Goal: Task Accomplishment & Management: Manage account settings

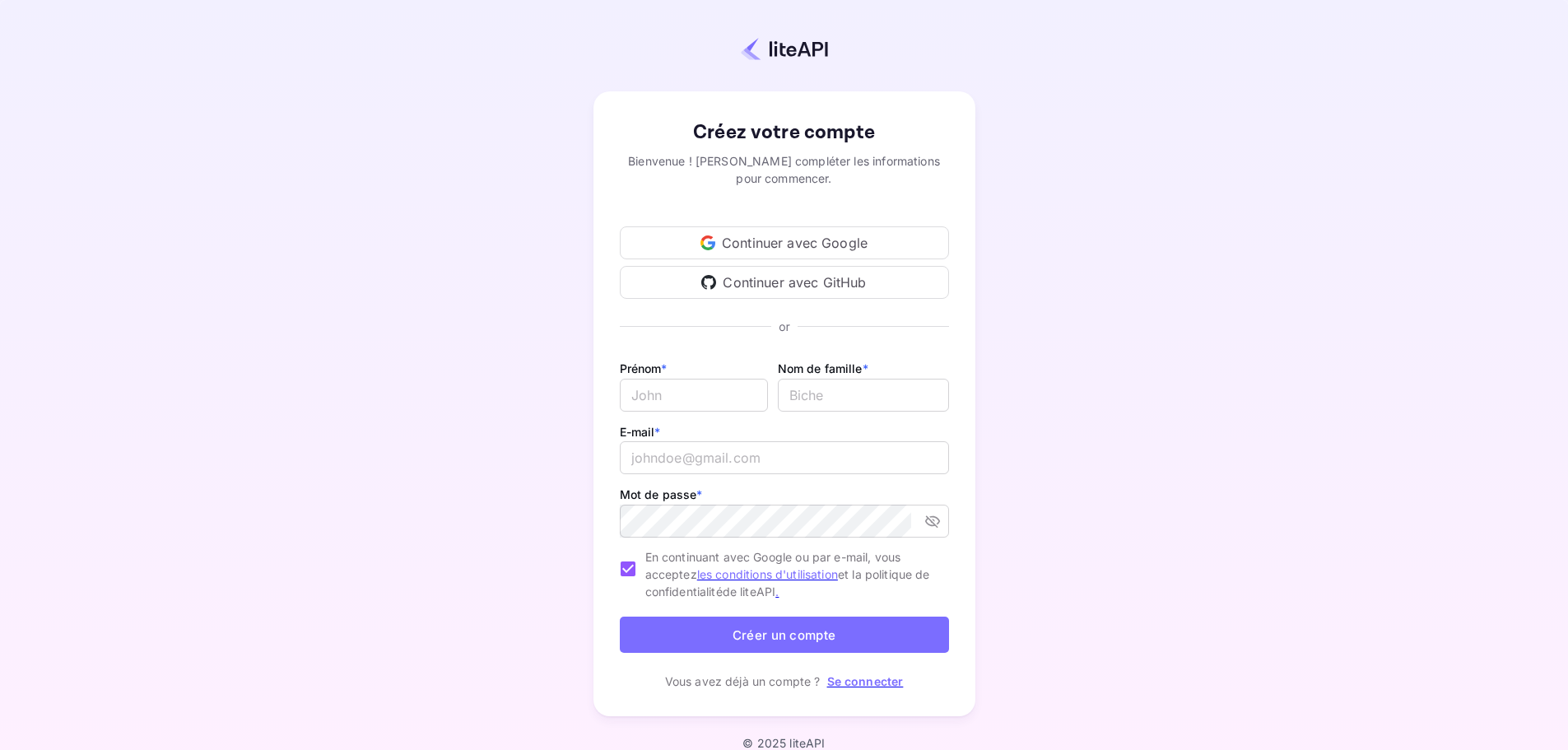
click at [790, 246] on font "Continuer avec Google" at bounding box center [794, 243] width 146 height 16
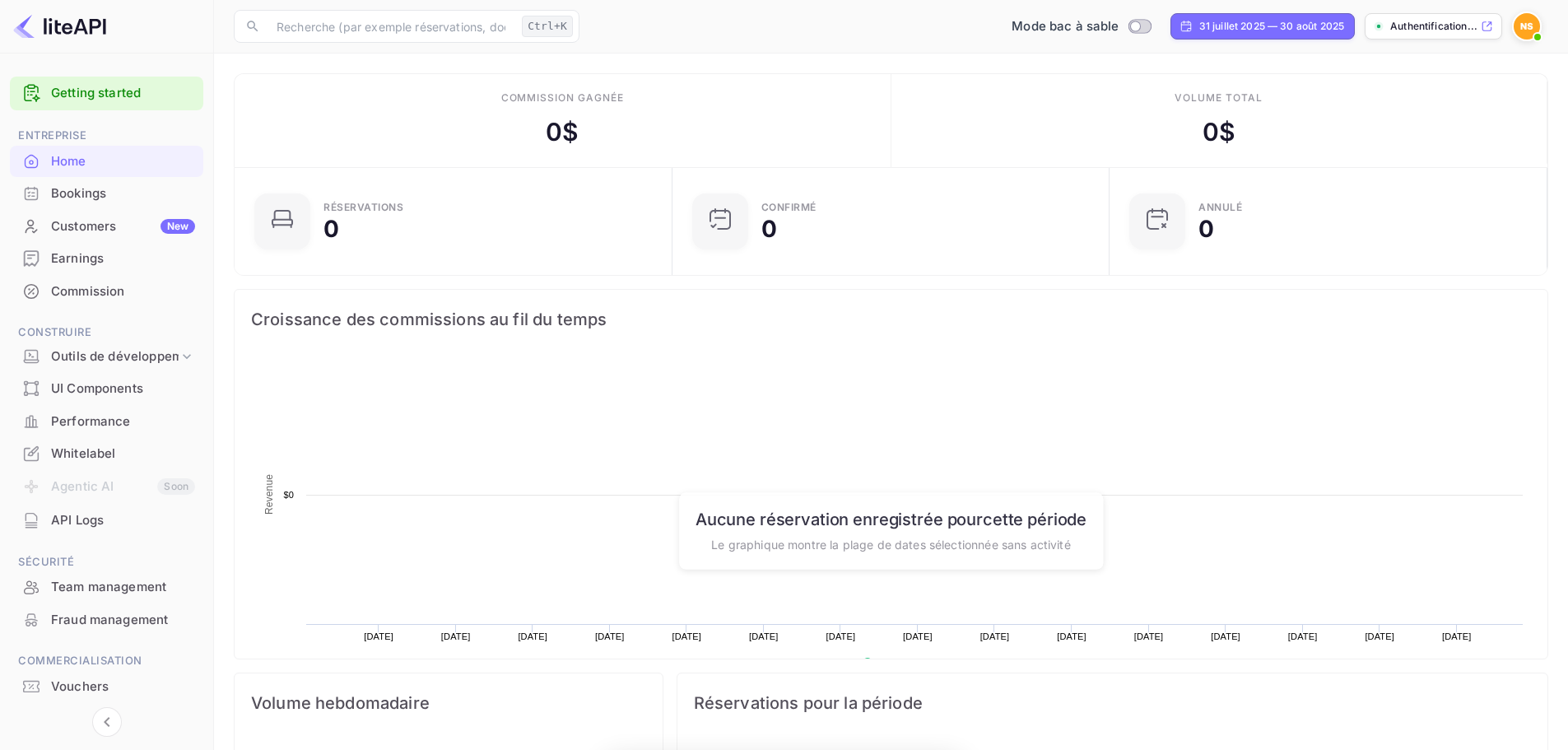
scroll to position [255, 415]
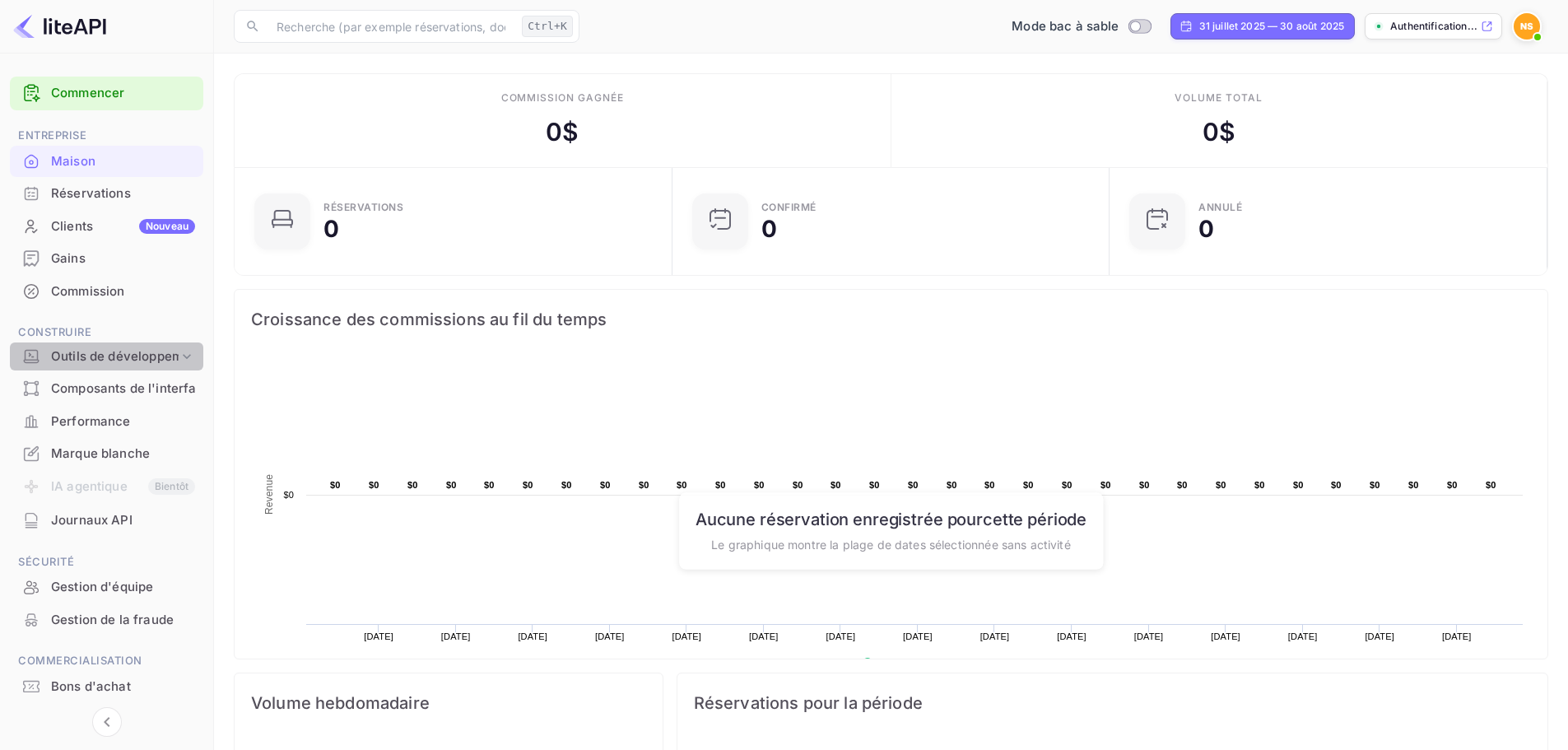
click at [110, 359] on font "Outils de développement" at bounding box center [126, 356] width 150 height 16
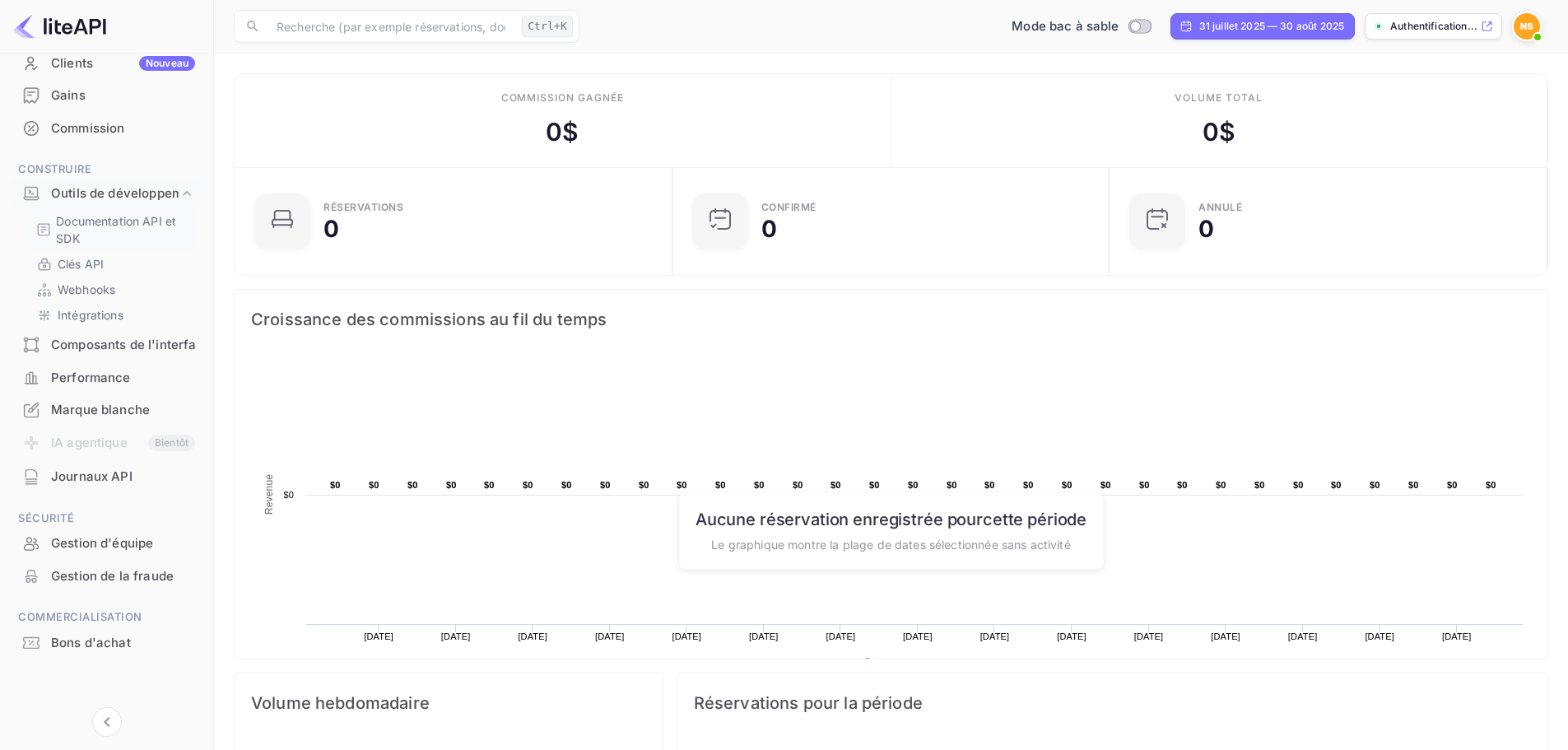
scroll to position [0, 0]
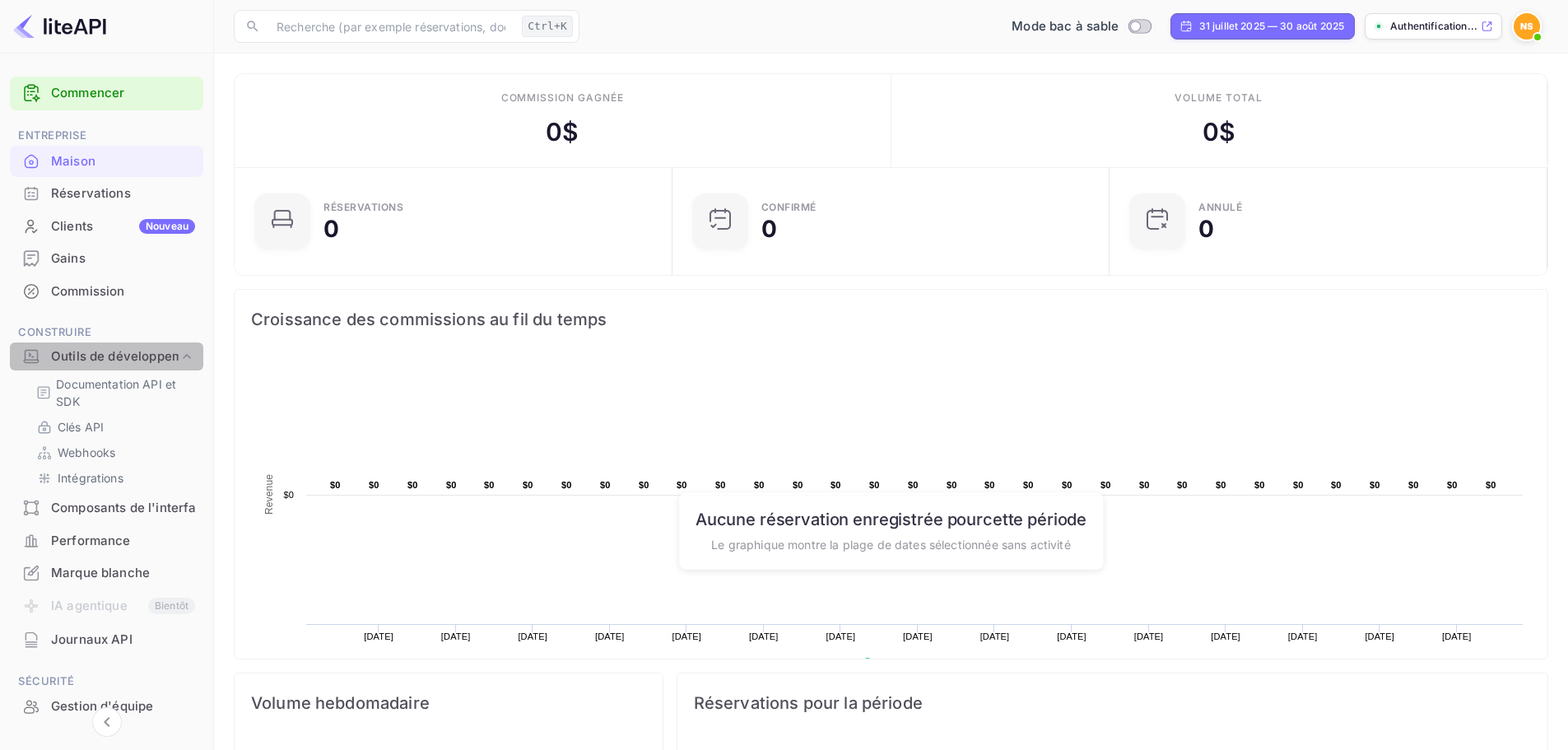
click at [116, 354] on font "Outils de développement" at bounding box center [126, 356] width 150 height 16
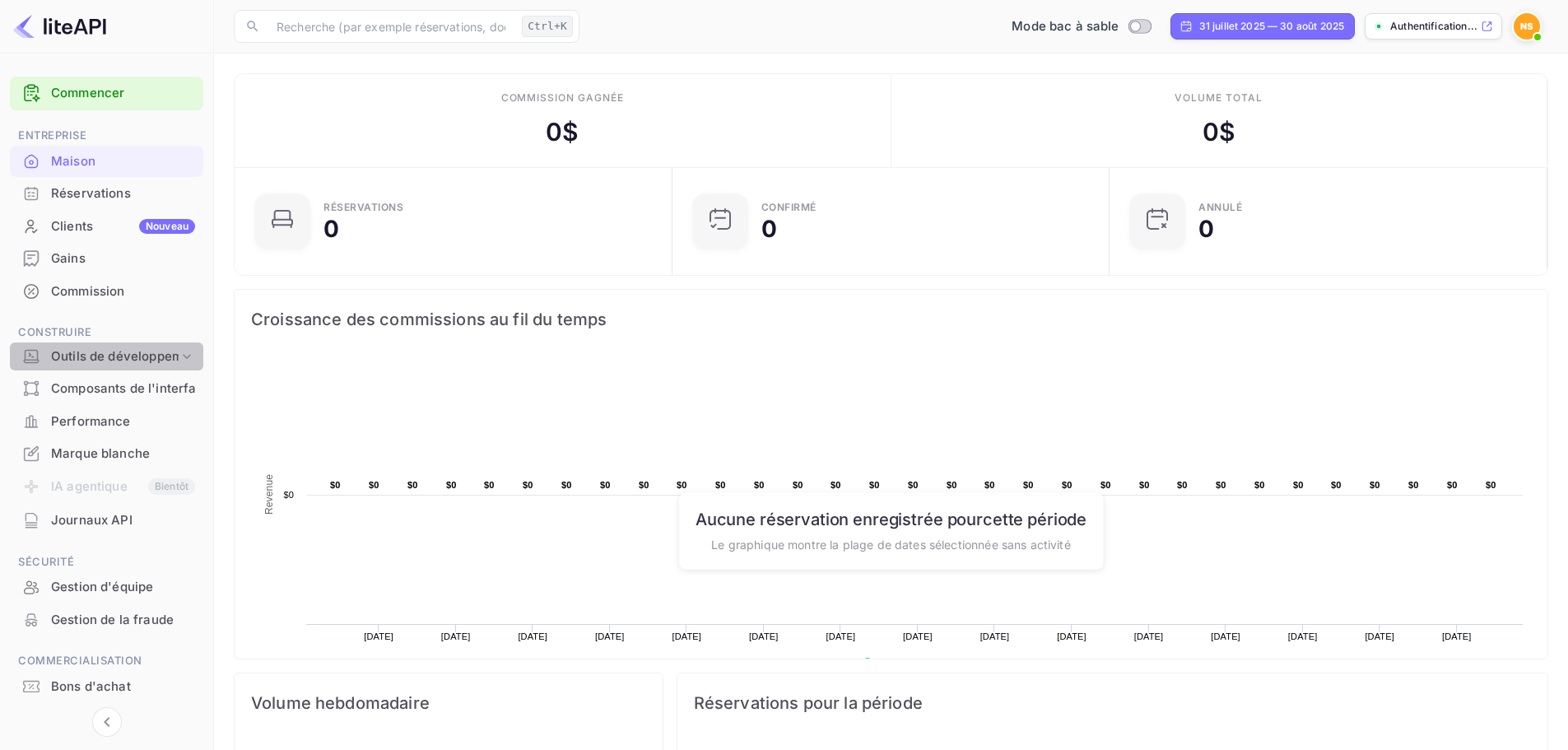
click at [184, 357] on icon at bounding box center [187, 356] width 16 height 16
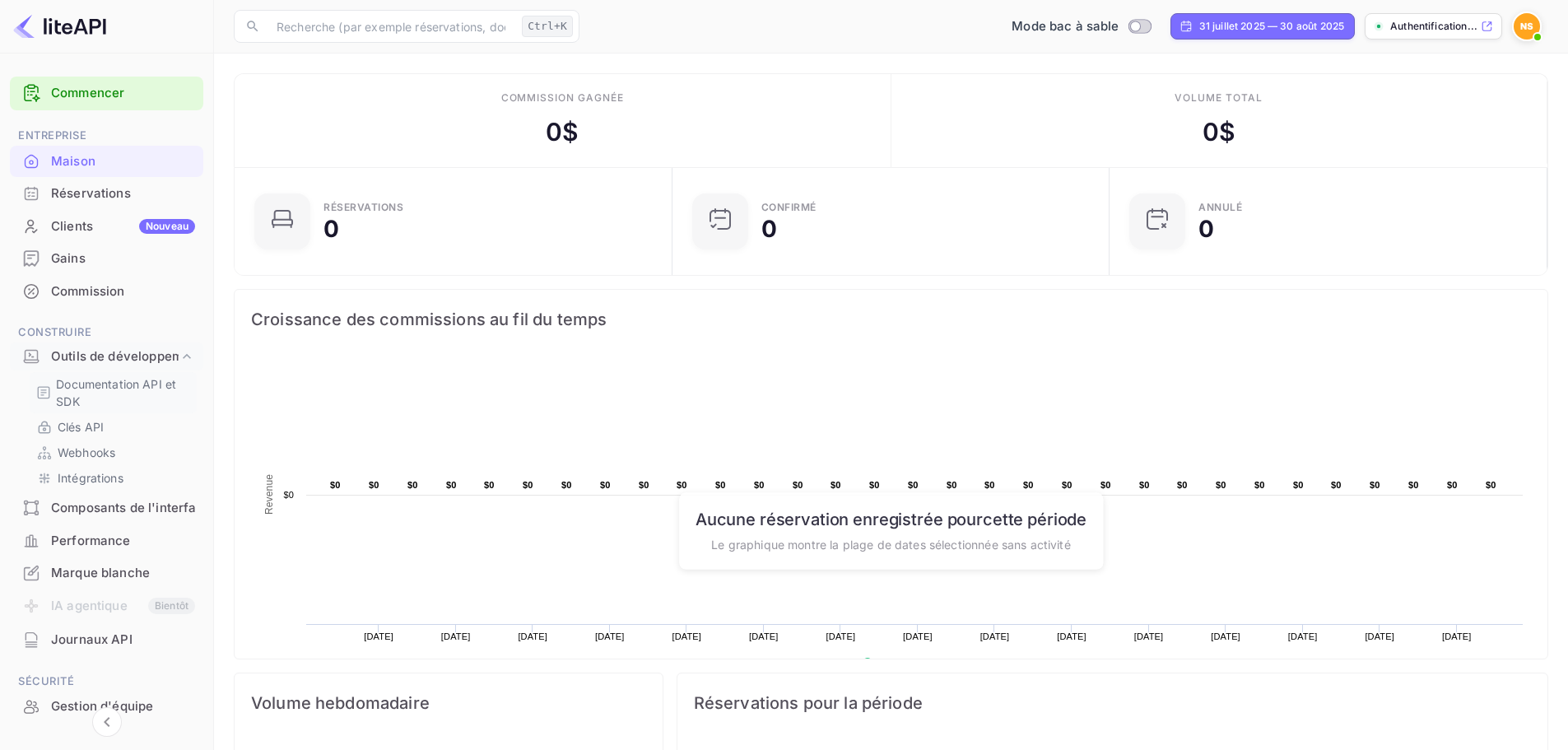
click at [144, 382] on font "Documentation API et SDK" at bounding box center [116, 393] width 120 height 31
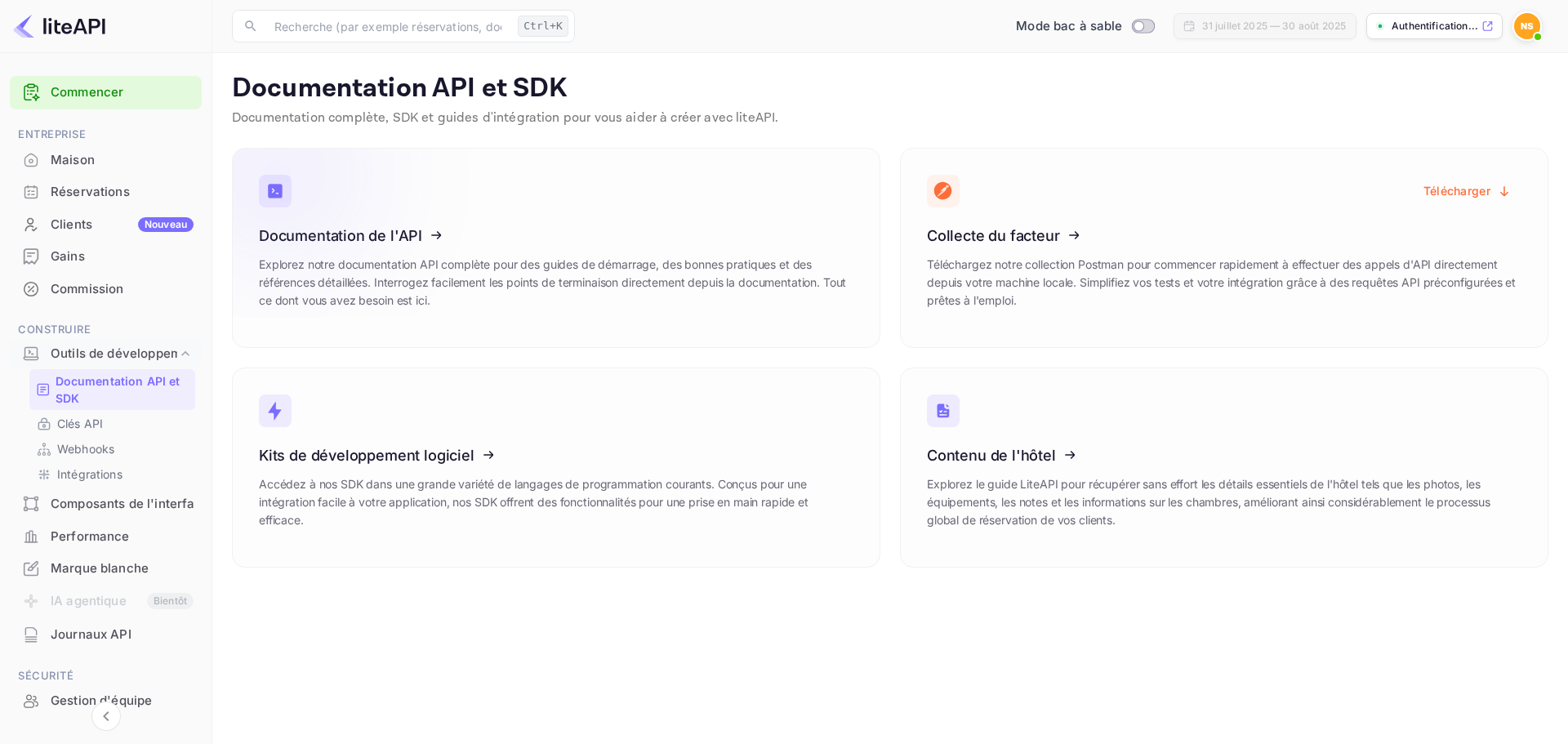
click at [409, 238] on icon at bounding box center [360, 233] width 254 height 168
click at [73, 422] on font "Clés API" at bounding box center [80, 423] width 45 height 14
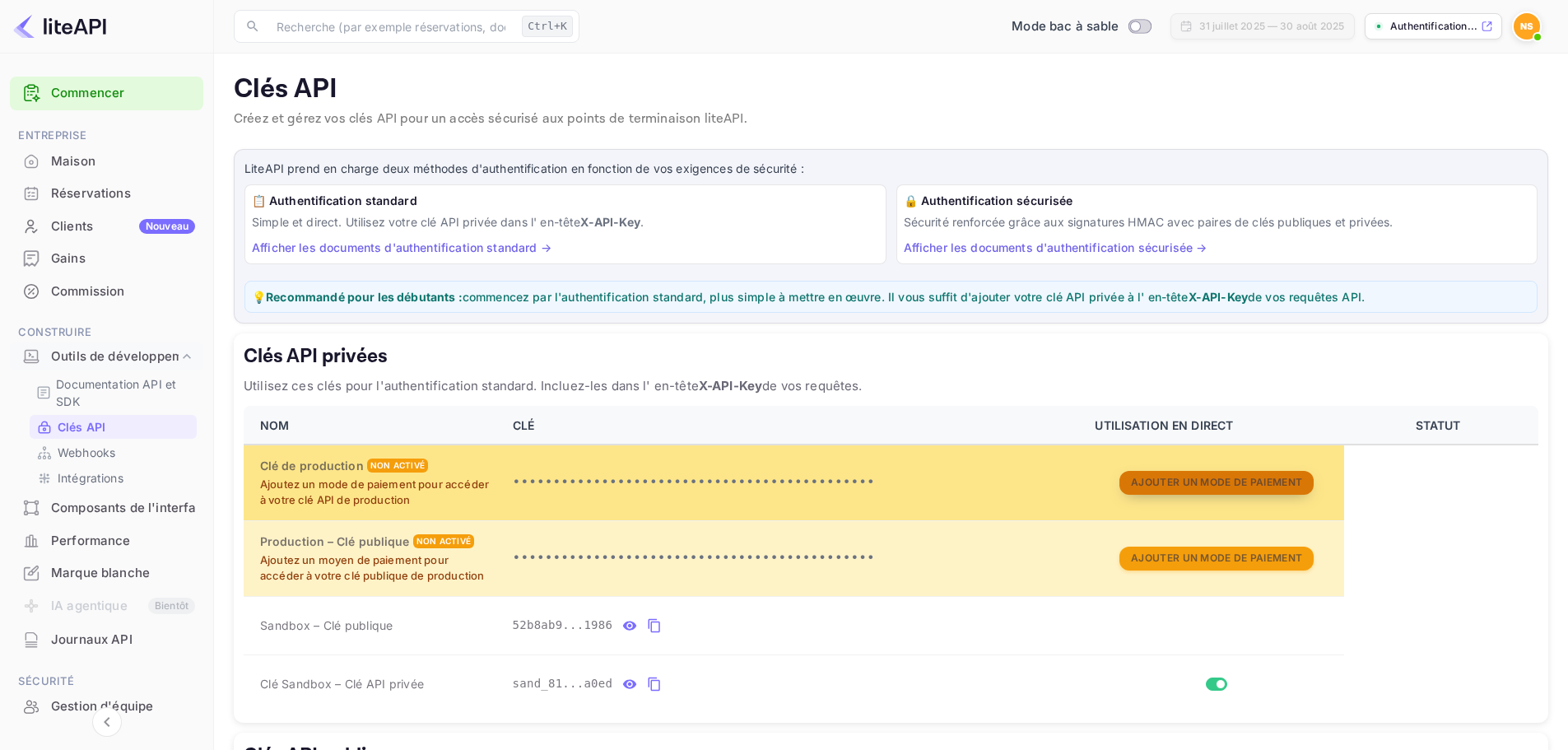
click at [1204, 484] on font "Ajouter un mode de paiement" at bounding box center [1217, 482] width 171 height 12
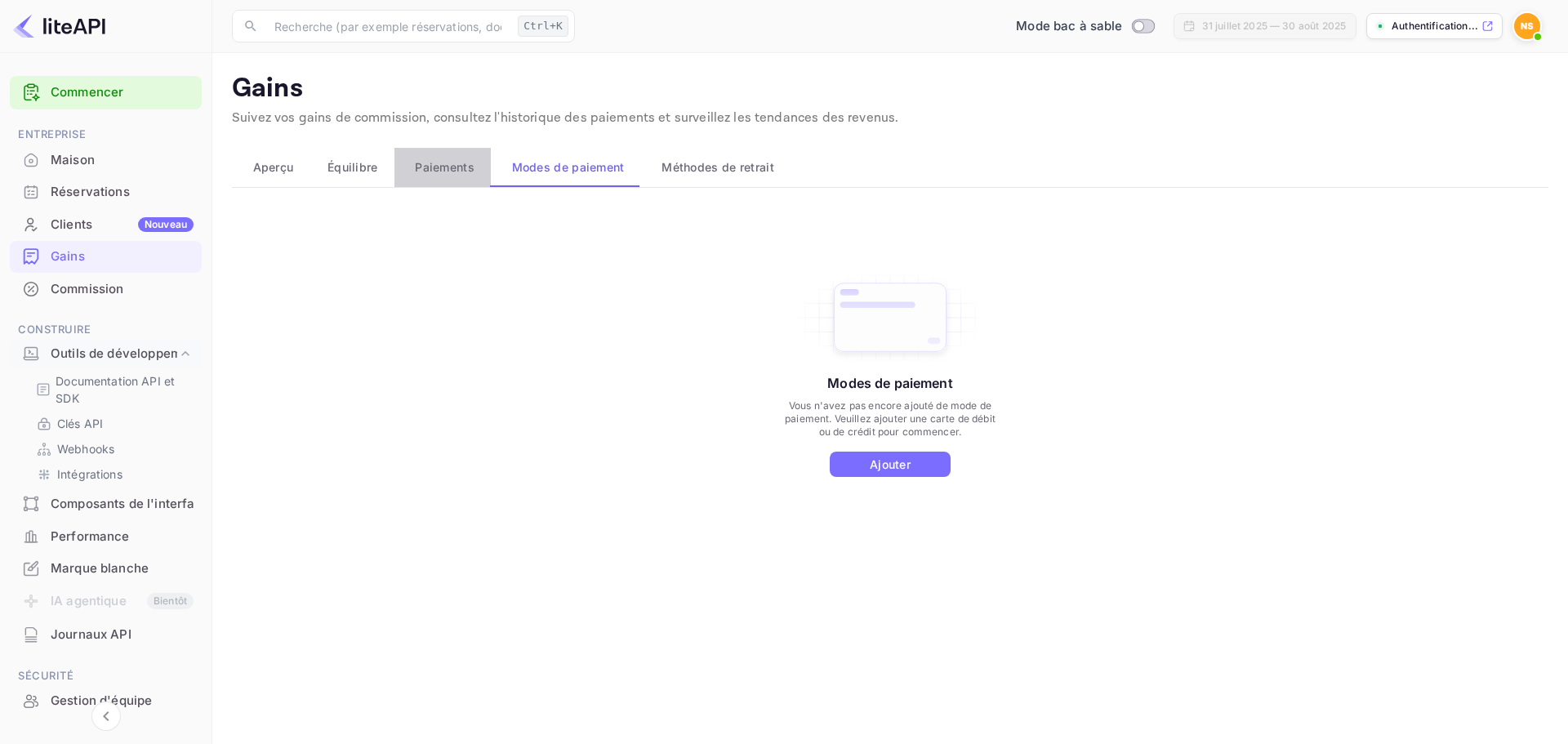
click at [437, 176] on span "Paiements" at bounding box center [444, 167] width 60 height 20
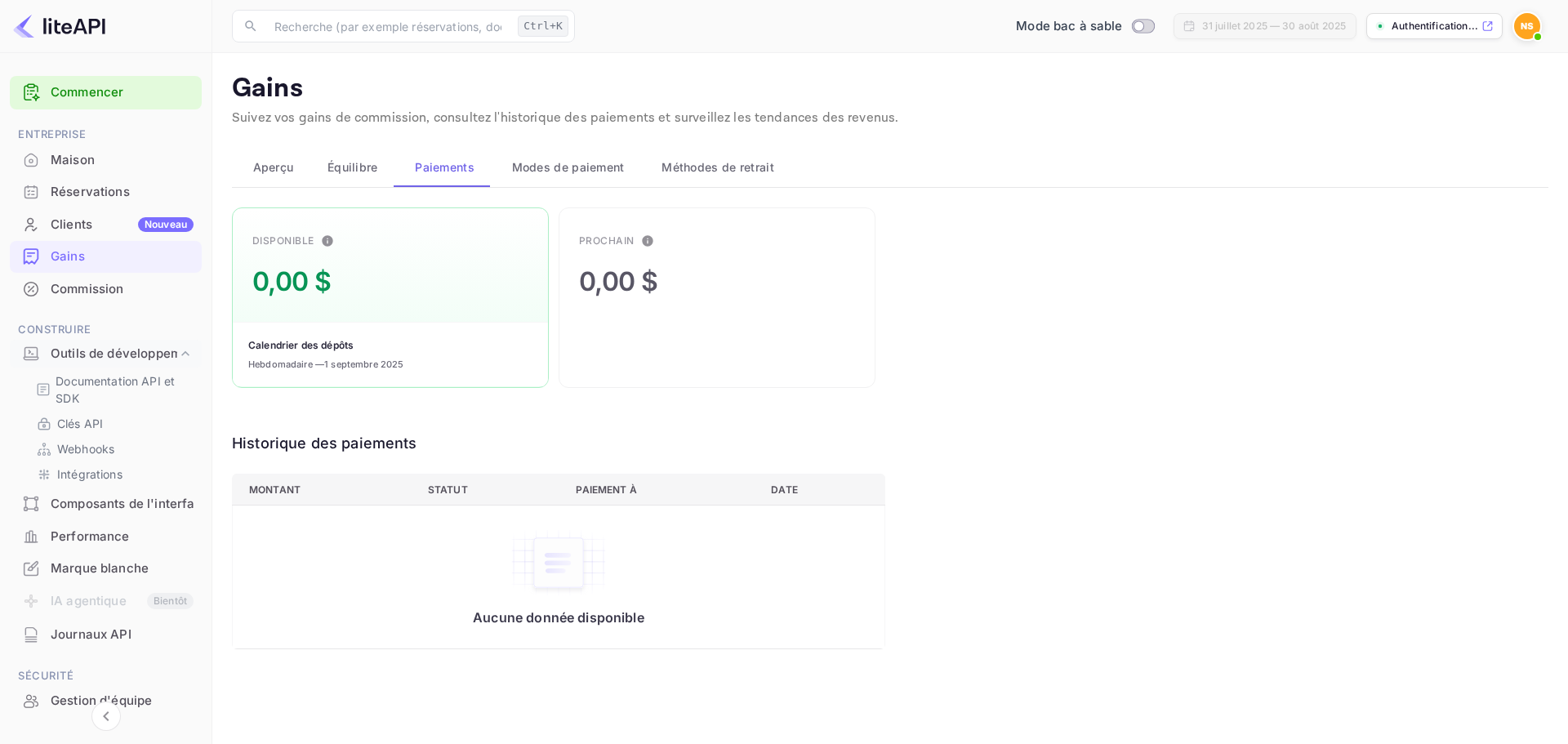
click at [369, 170] on font "Équilibre" at bounding box center [352, 167] width 51 height 14
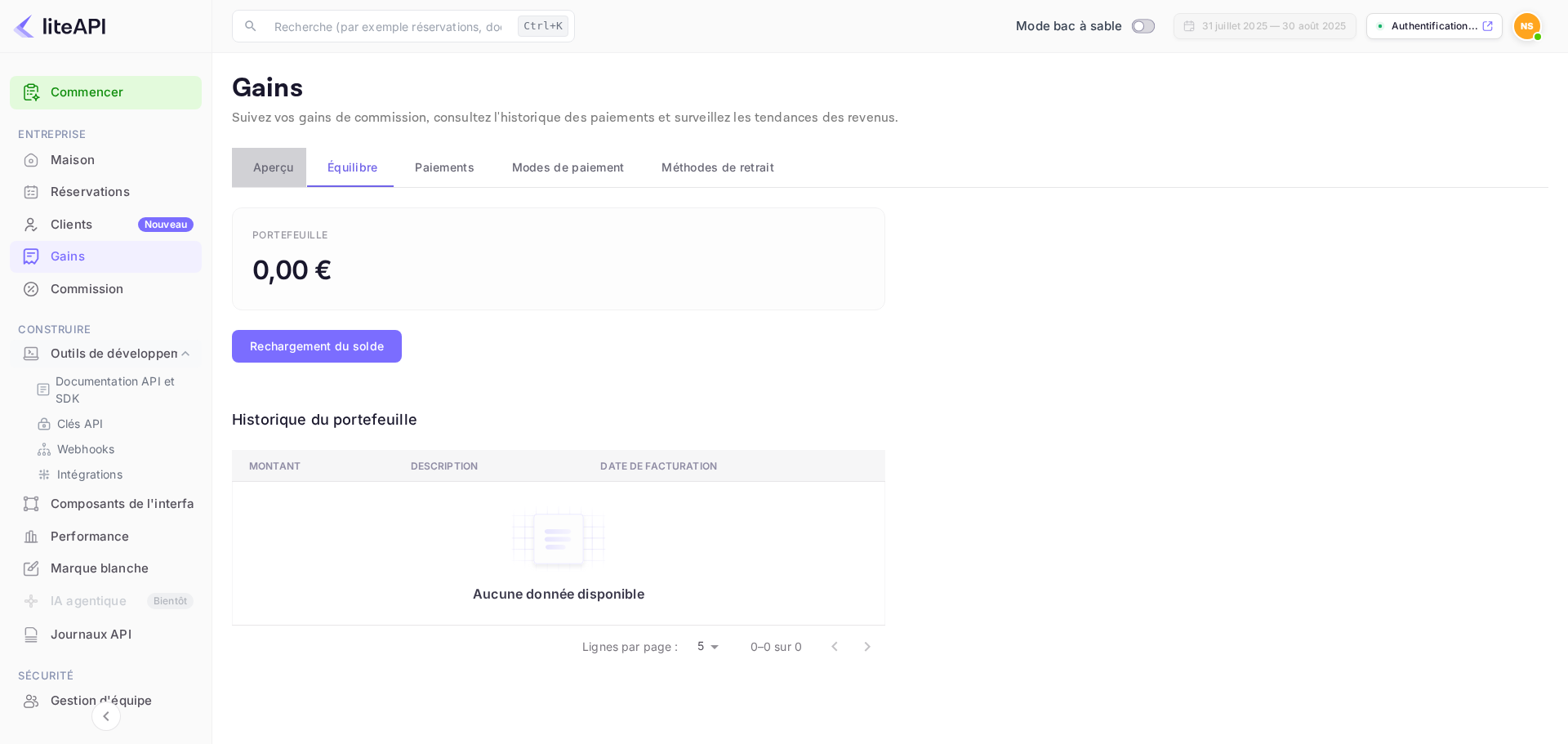
click at [272, 169] on font "Aperçu" at bounding box center [274, 167] width 41 height 14
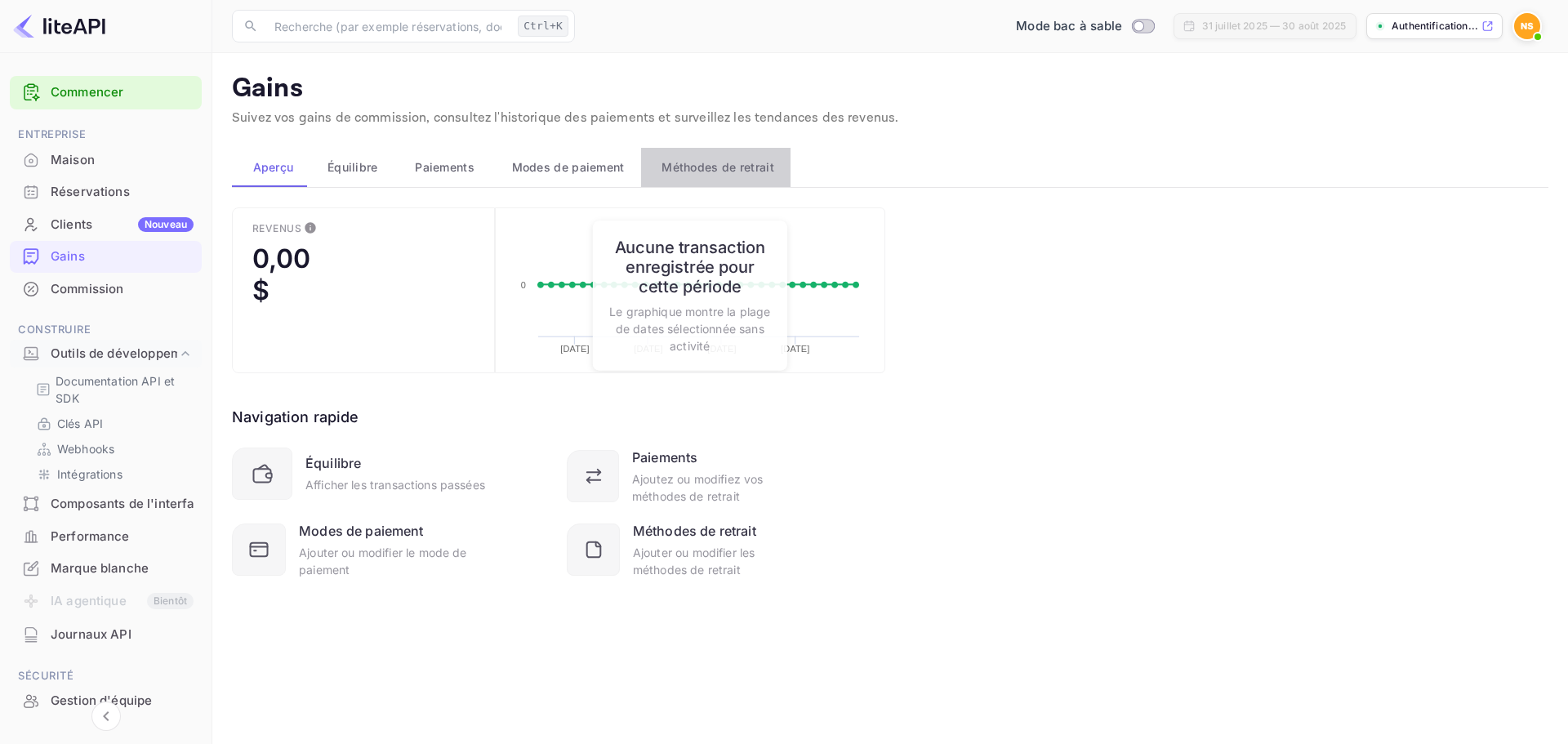
click at [723, 168] on font "Méthodes de retrait" at bounding box center [718, 167] width 113 height 14
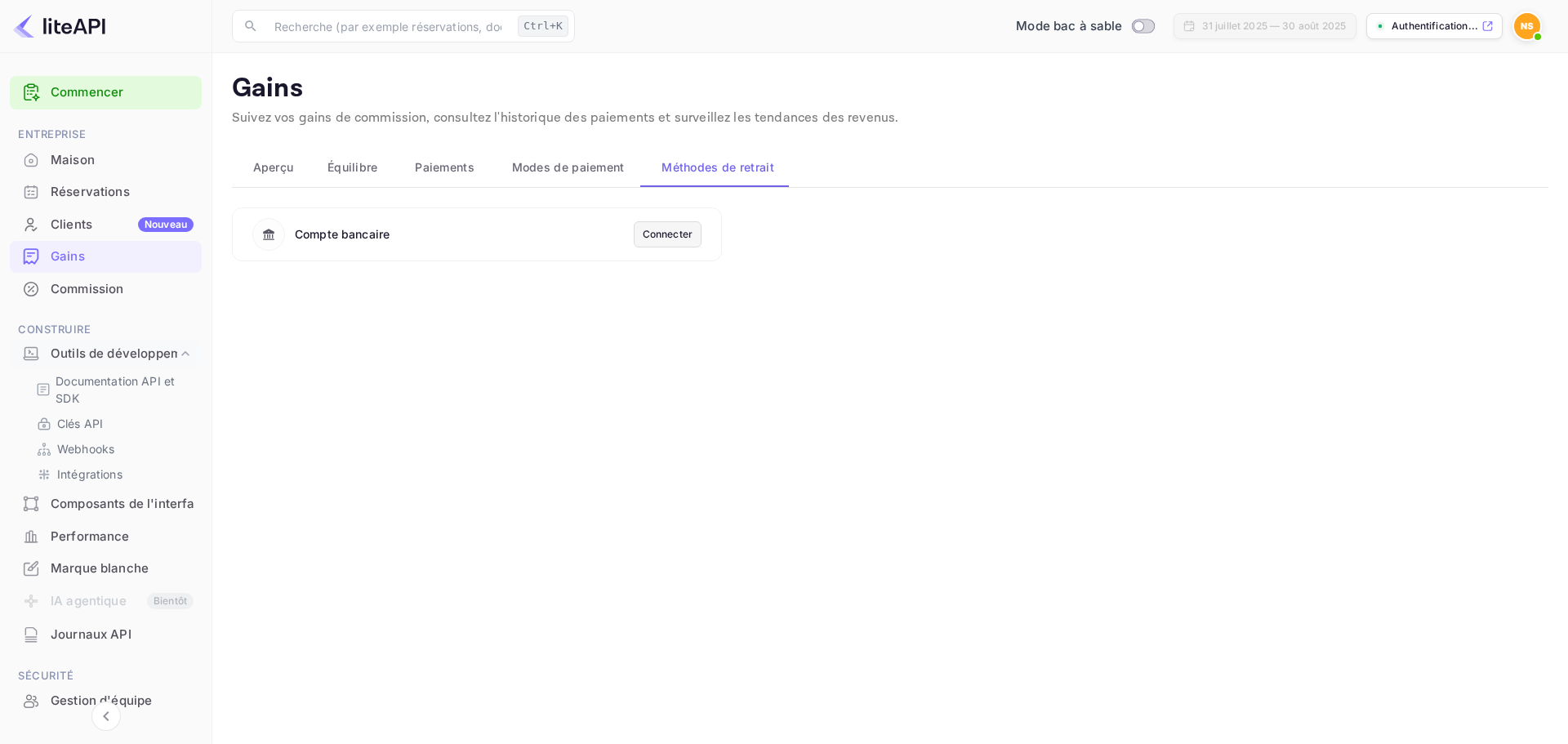
click at [602, 165] on font "Modes de paiement" at bounding box center [569, 167] width 113 height 14
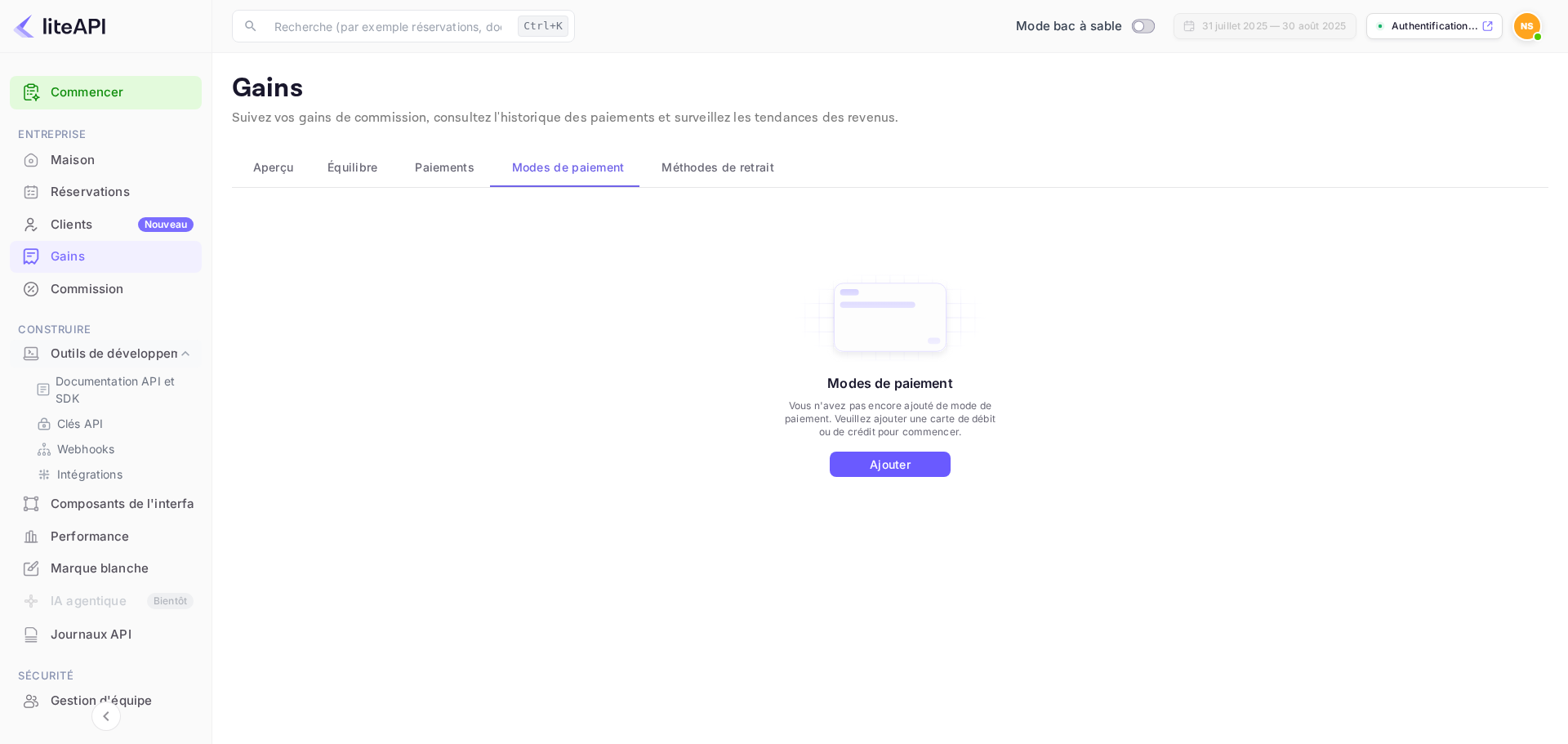
click at [921, 467] on button "Ajouter" at bounding box center [890, 464] width 121 height 26
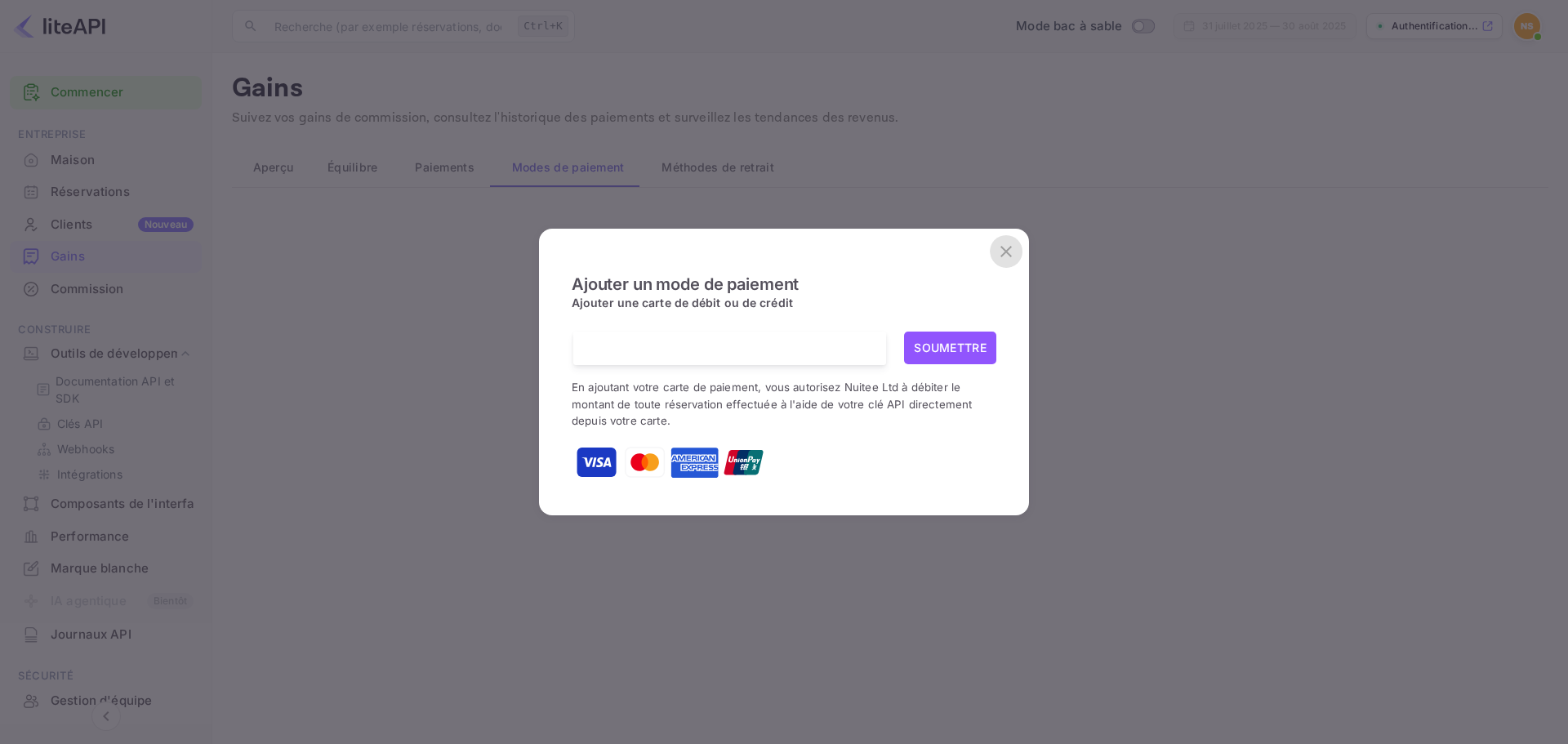
click at [1009, 250] on icon "fermer" at bounding box center [1005, 251] width 11 height 11
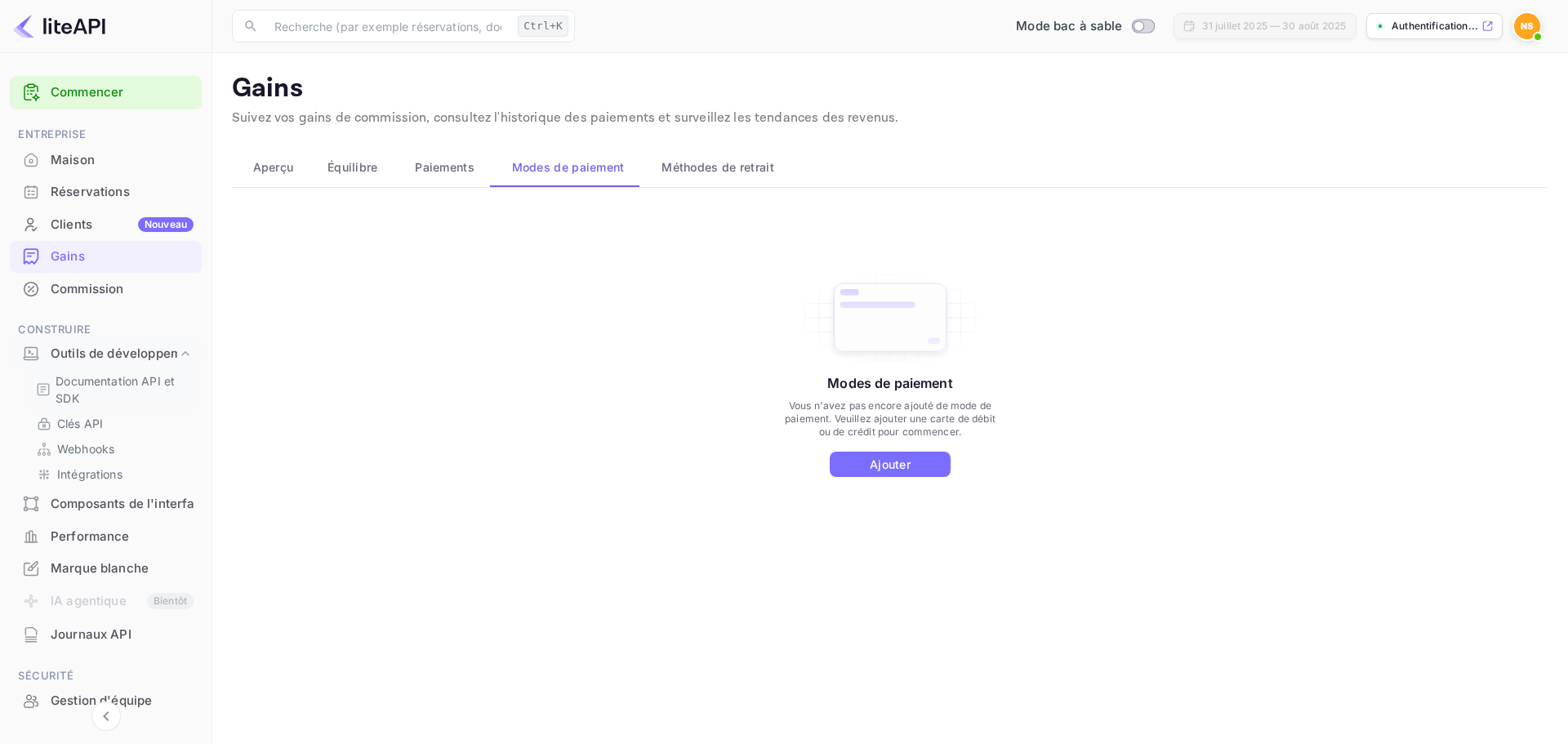
click at [99, 382] on font "Documentation API et SDK" at bounding box center [115, 390] width 119 height 31
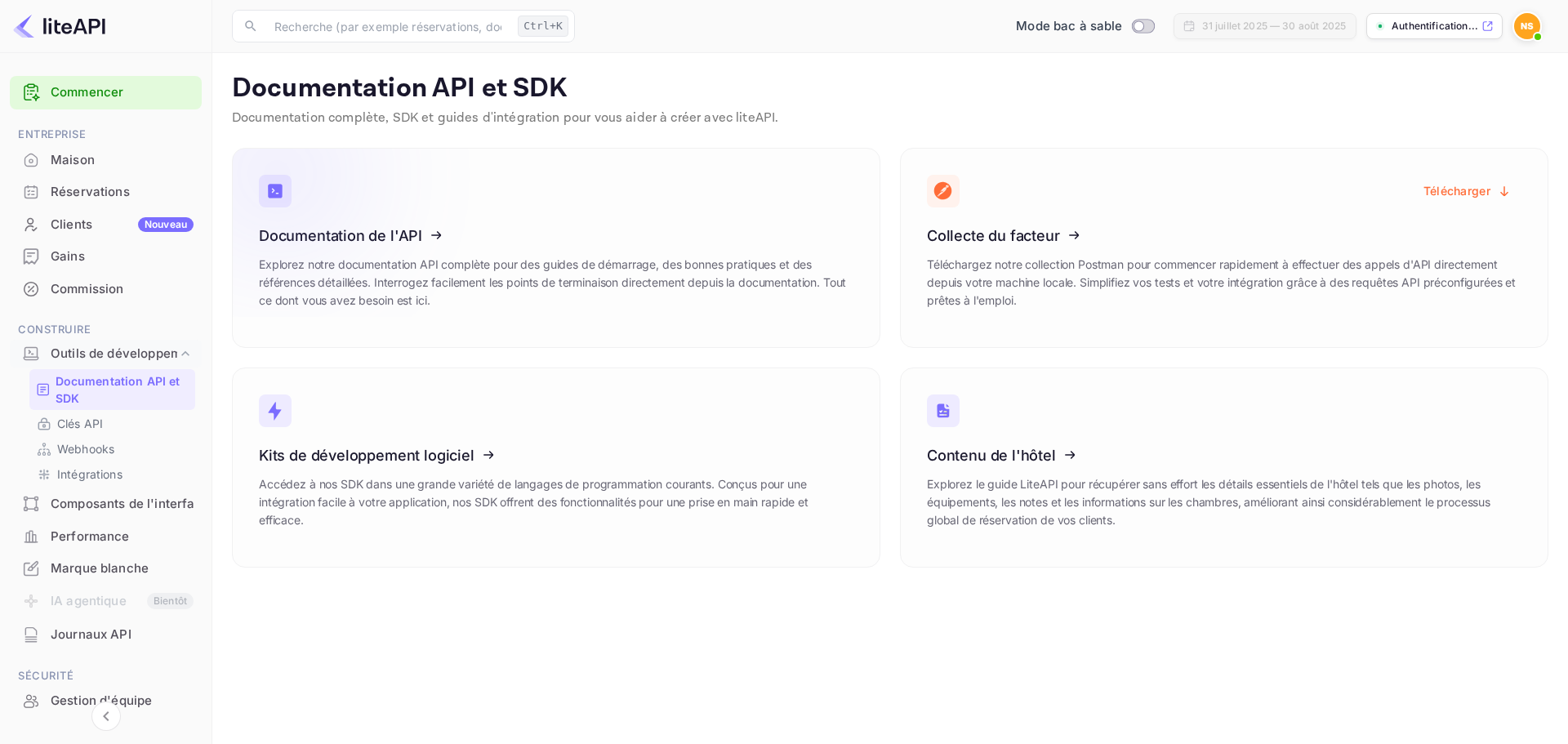
click at [397, 241] on icon at bounding box center [360, 233] width 254 height 168
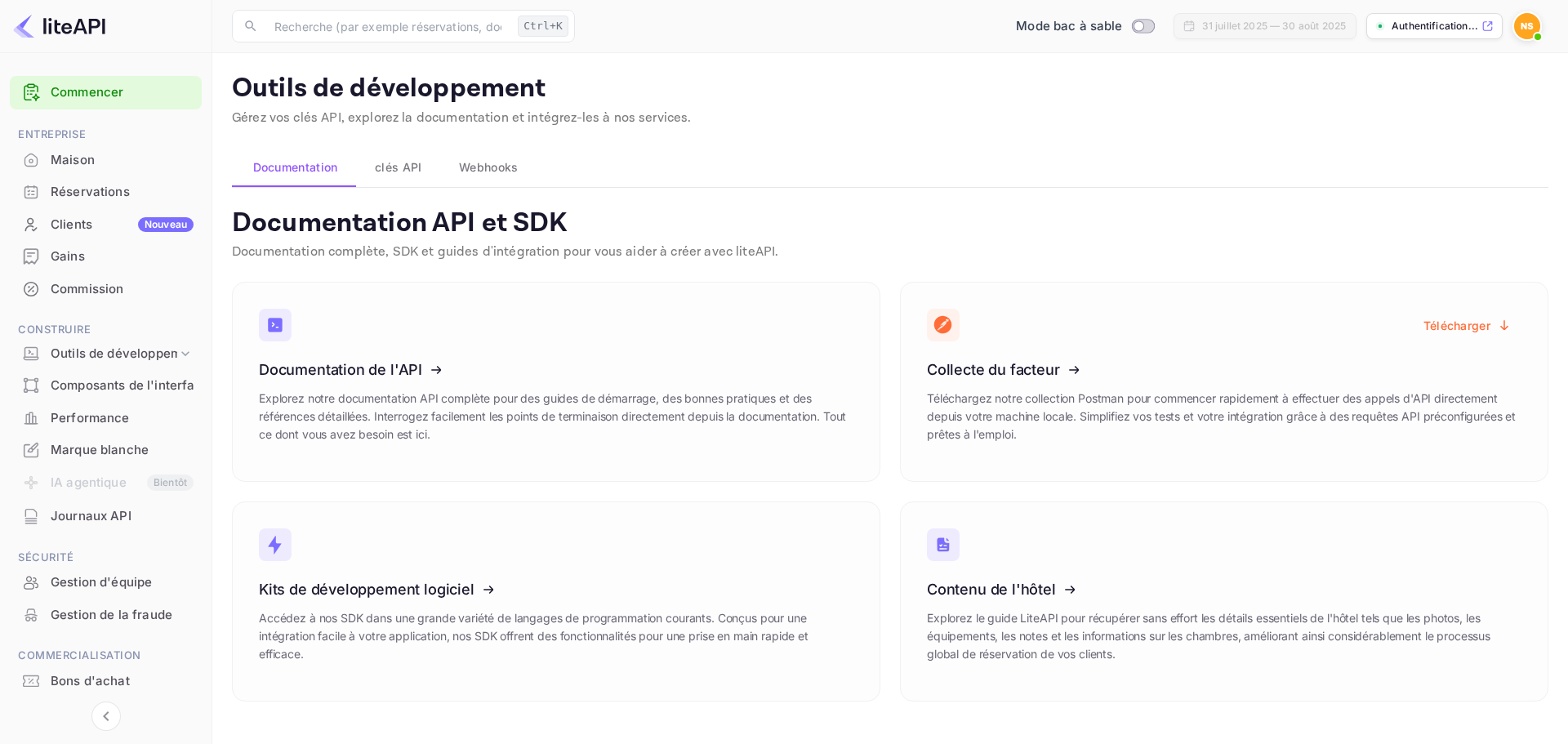
click at [59, 156] on font "Maison" at bounding box center [72, 159] width 44 height 15
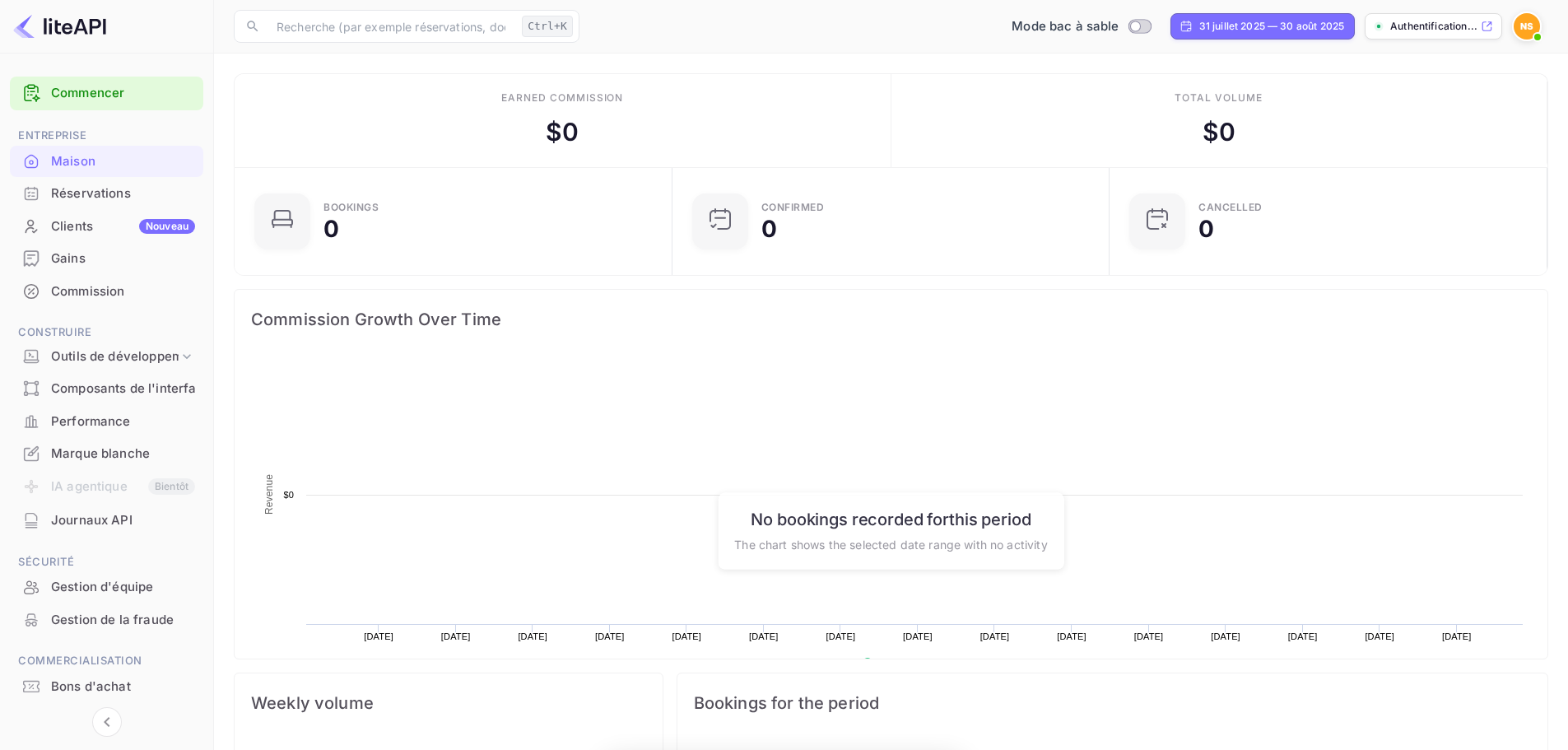
scroll to position [255, 415]
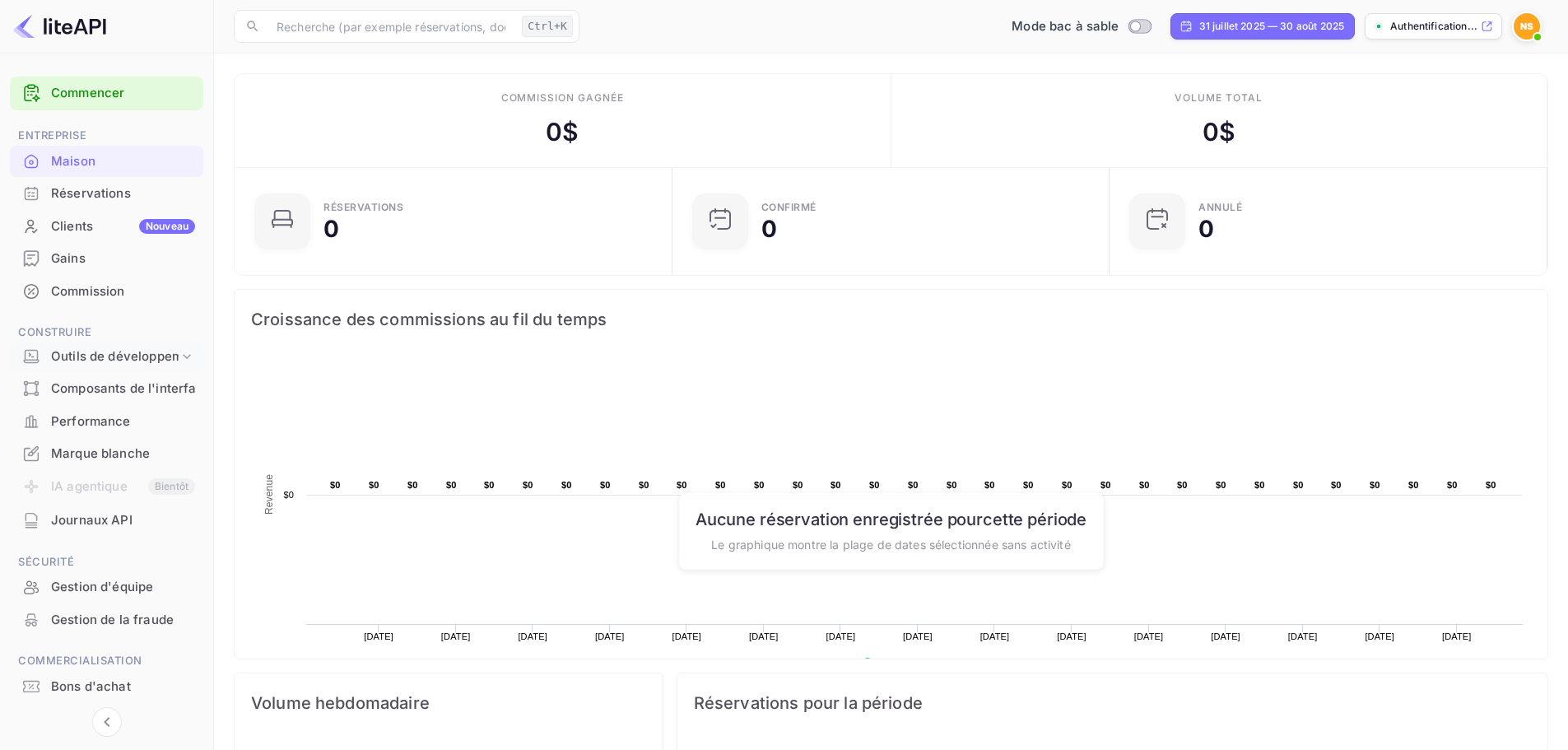
click at [137, 356] on font "Outils de développement" at bounding box center [126, 356] width 150 height 16
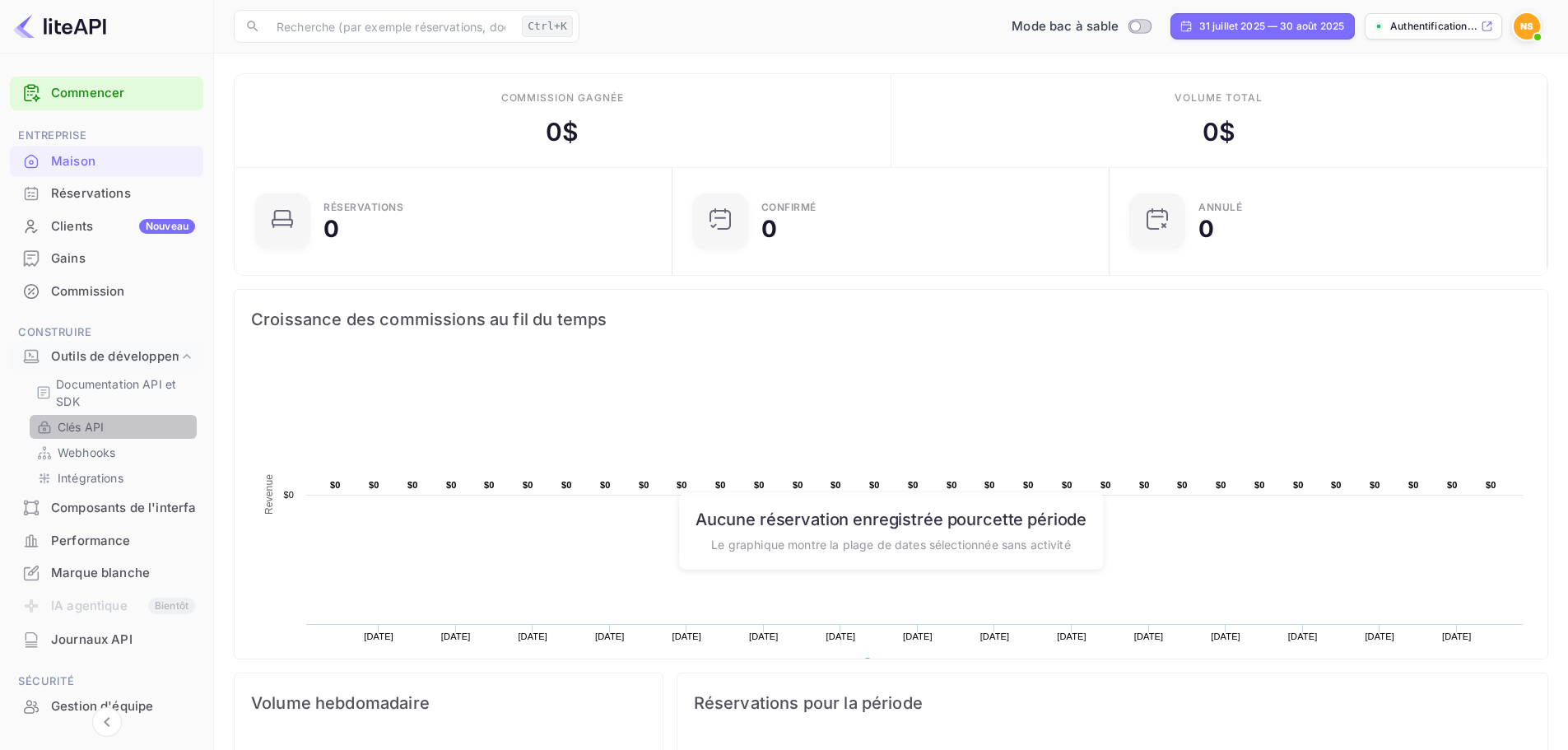
click at [81, 429] on font "Clés API" at bounding box center [80, 426] width 46 height 14
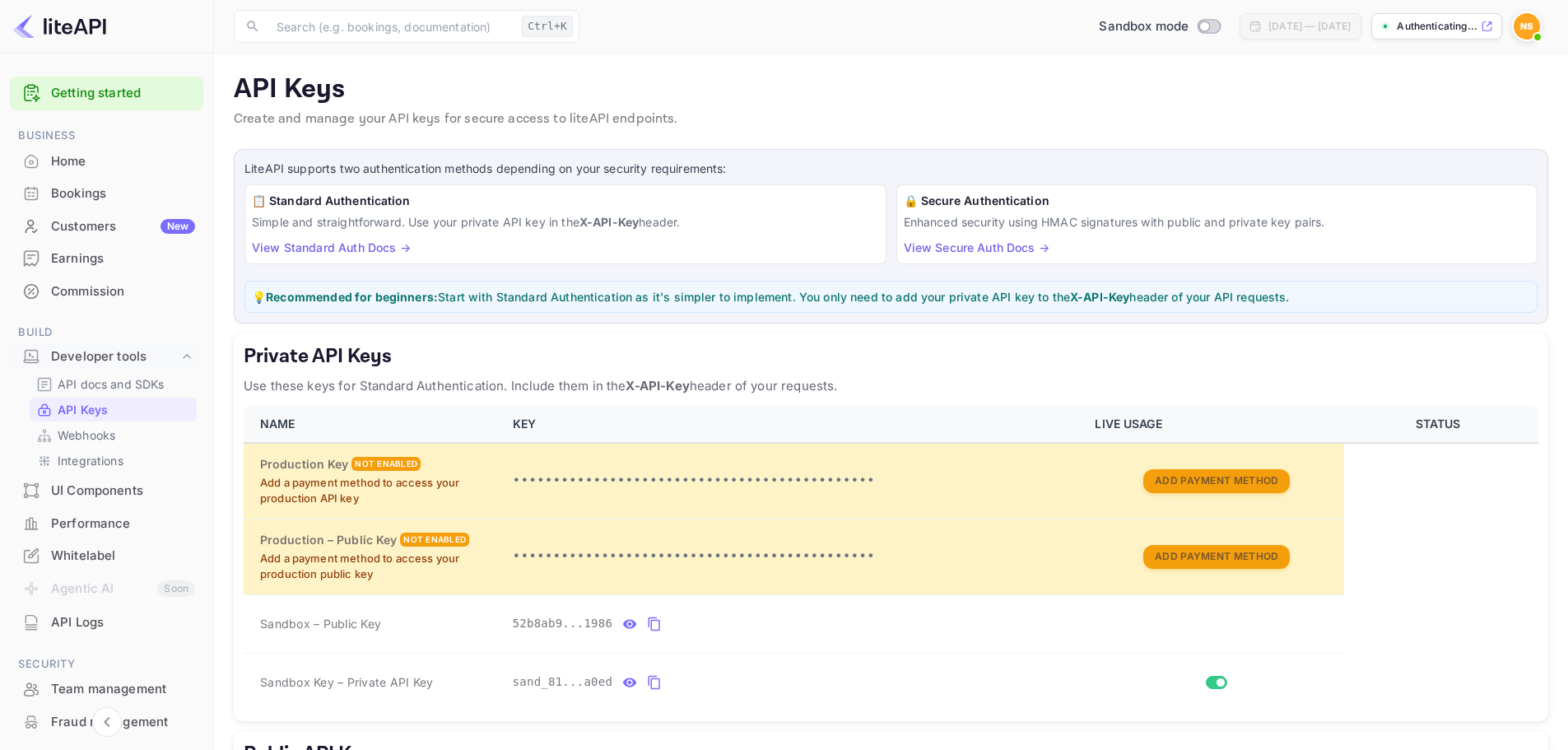
click at [318, 246] on link "View Standard Auth Docs →" at bounding box center [332, 247] width 159 height 14
